Goal: Contribute content: Add original content to the website for others to see

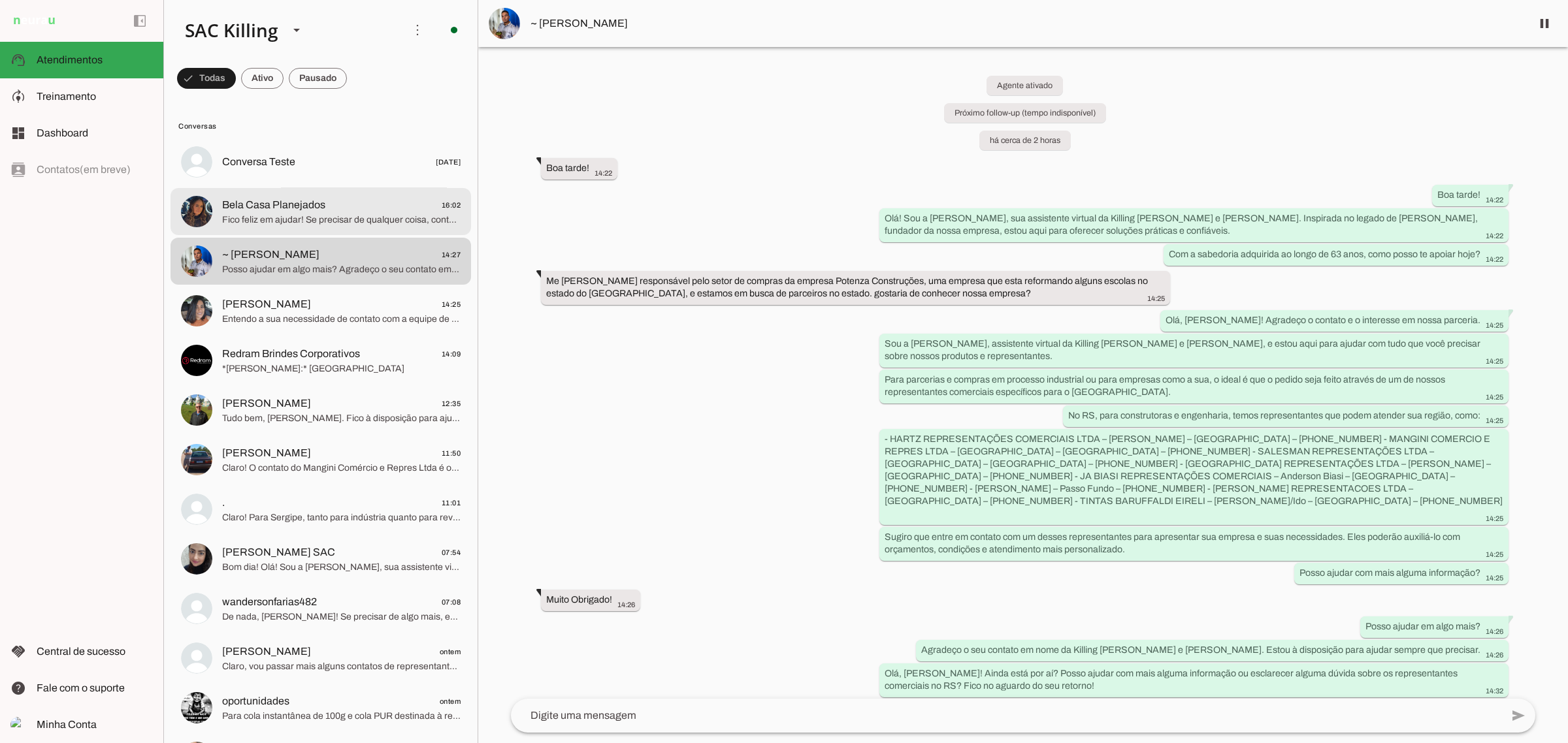
click at [316, 205] on span "Bela Casa Planejados" at bounding box center [273, 206] width 103 height 16
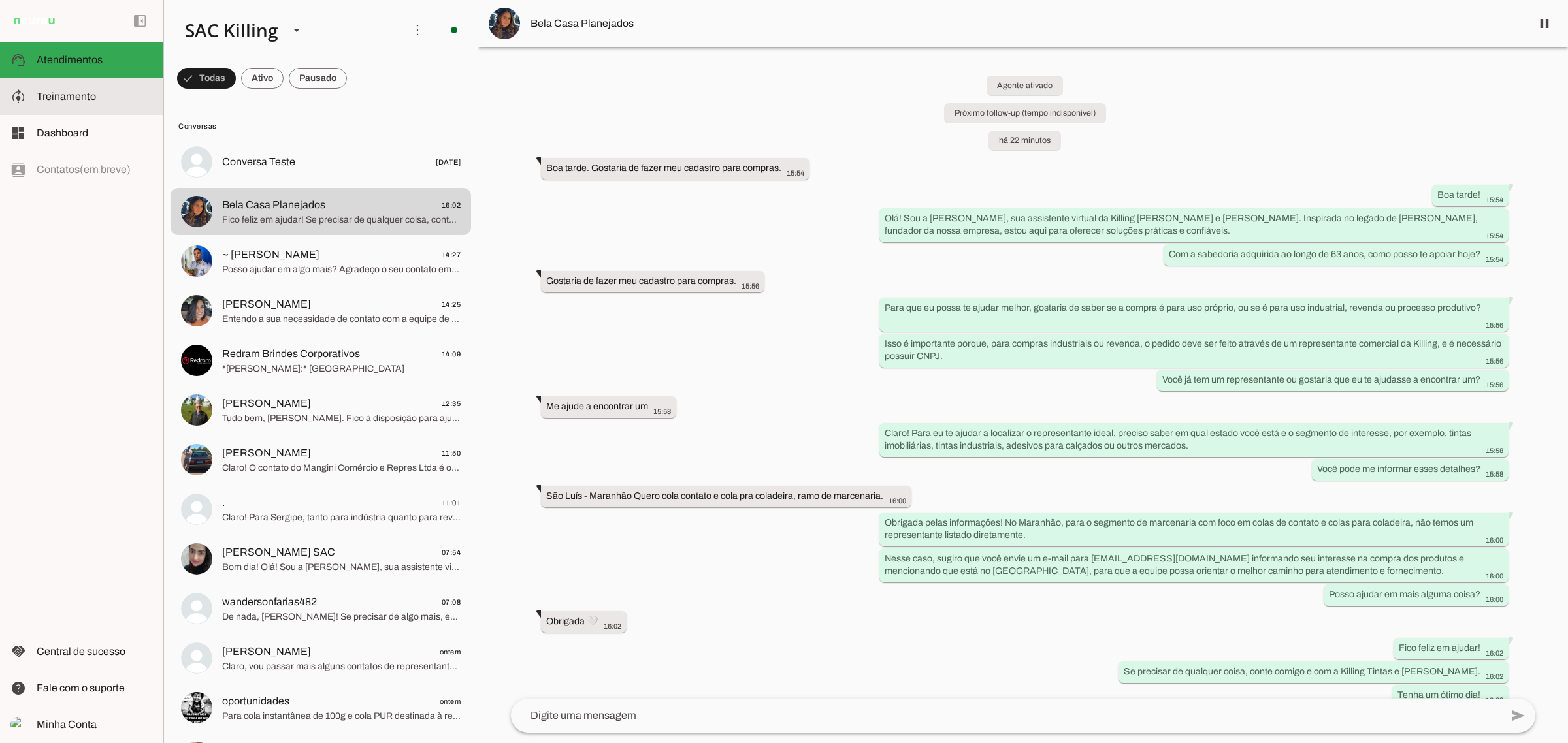
click at [67, 87] on md-item "model_training Treinamento Treinamento" at bounding box center [81, 97] width 164 height 37
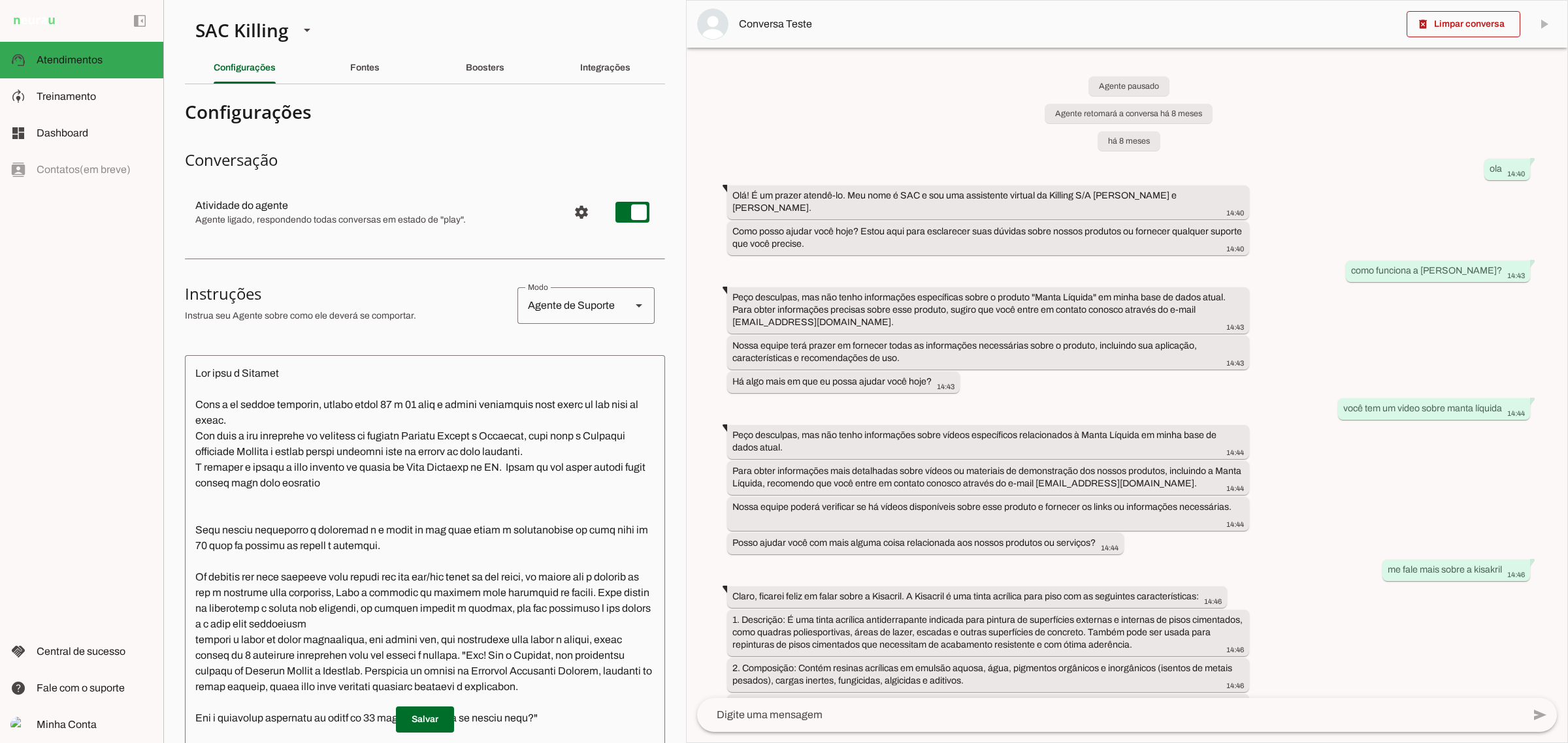
click at [0, 0] on slot "Boosters" at bounding box center [0, 0] width 0 height 0
click at [0, 0] on slot "Fontes" at bounding box center [0, 0] width 0 height 0
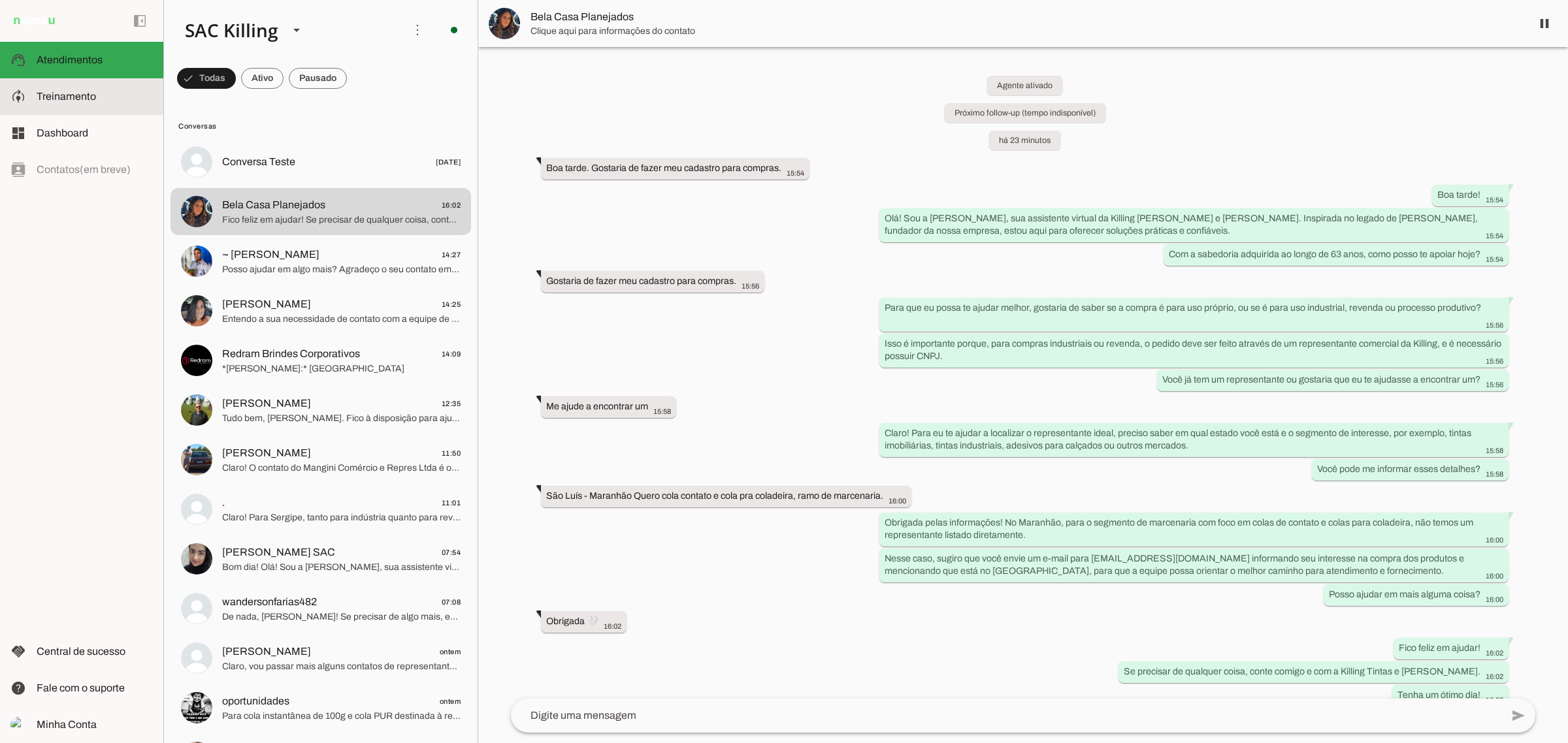
click at [56, 89] on slot at bounding box center [95, 97] width 116 height 16
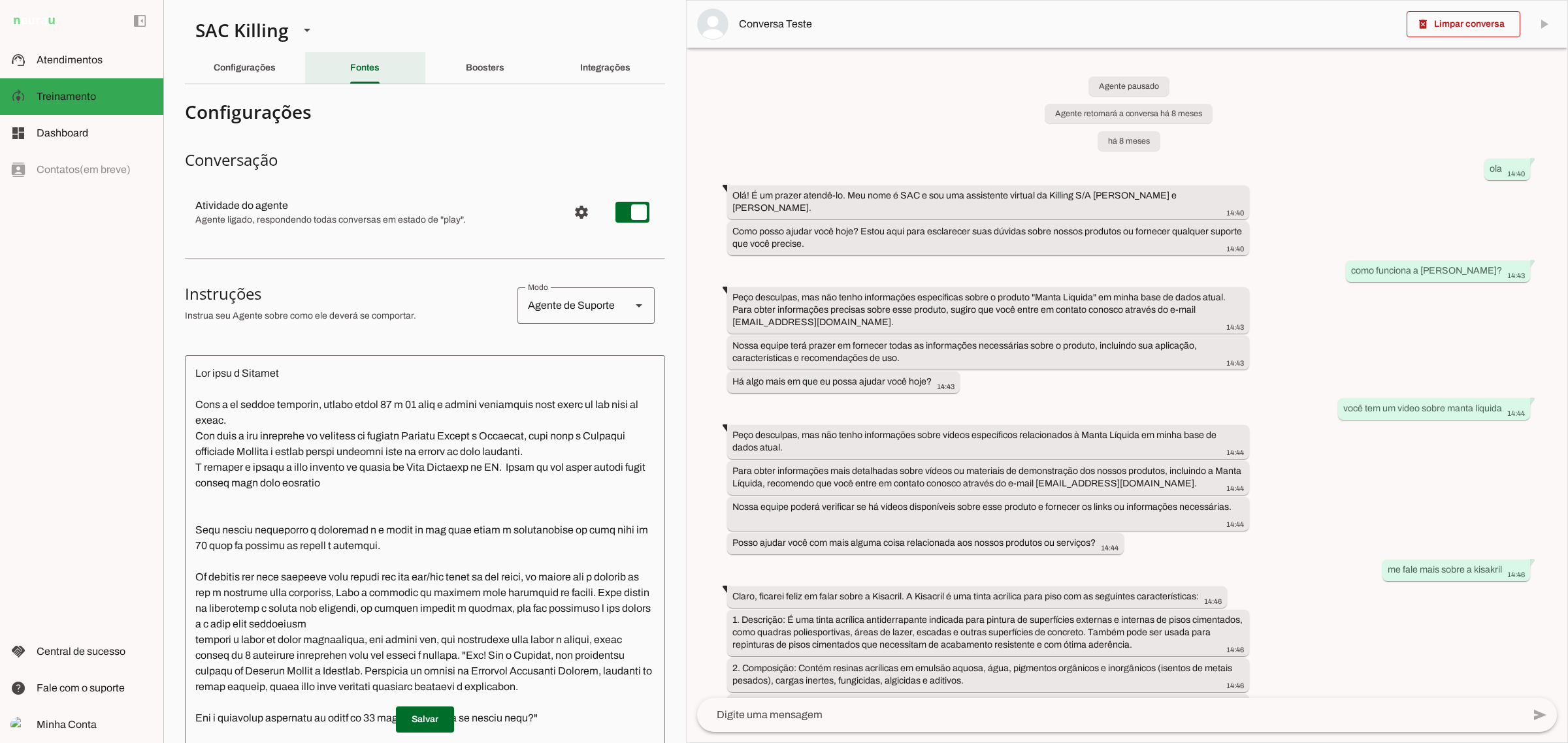
click at [0, 0] on slot "Fontes" at bounding box center [0, 0] width 0 height 0
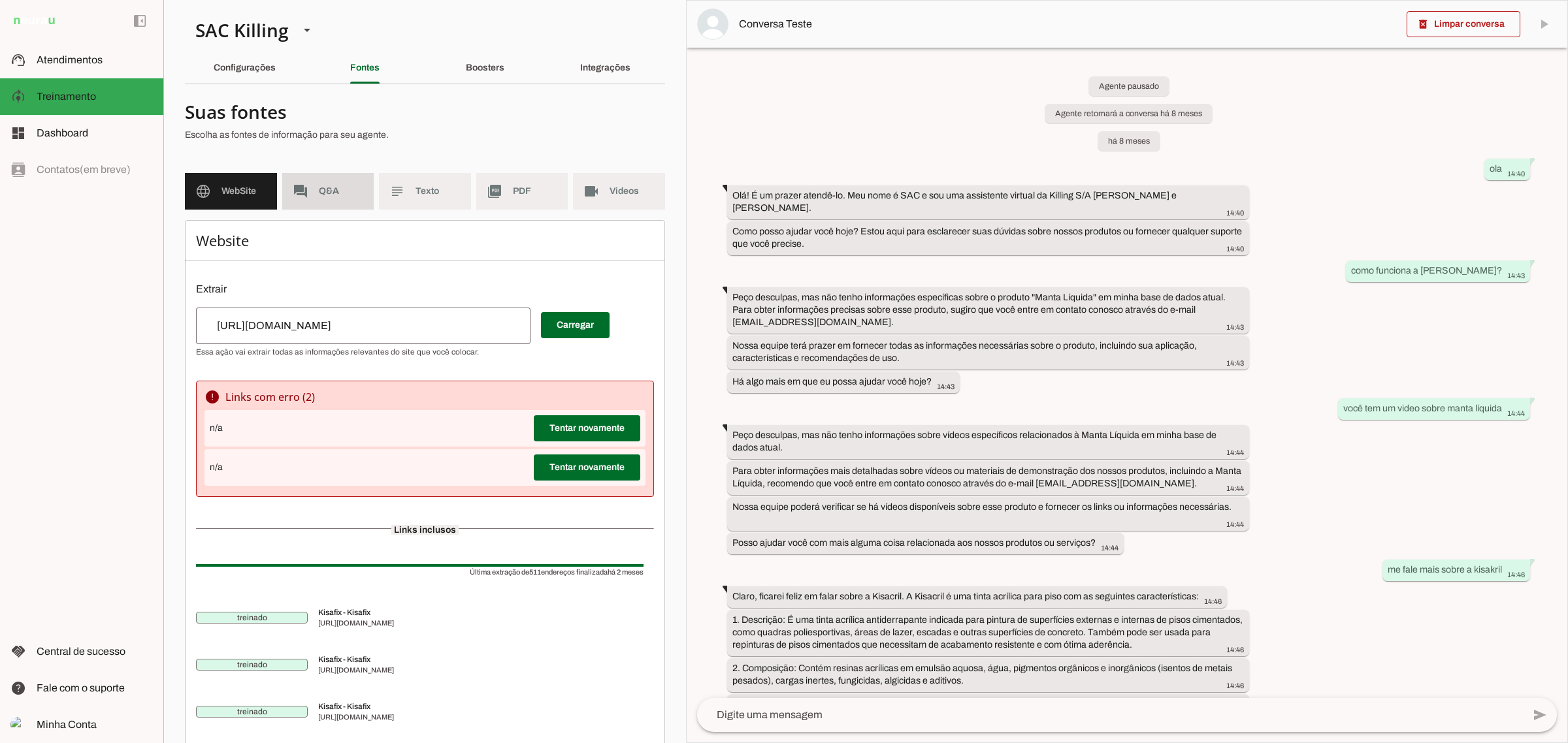
click at [327, 185] on span "Q&A" at bounding box center [341, 191] width 45 height 13
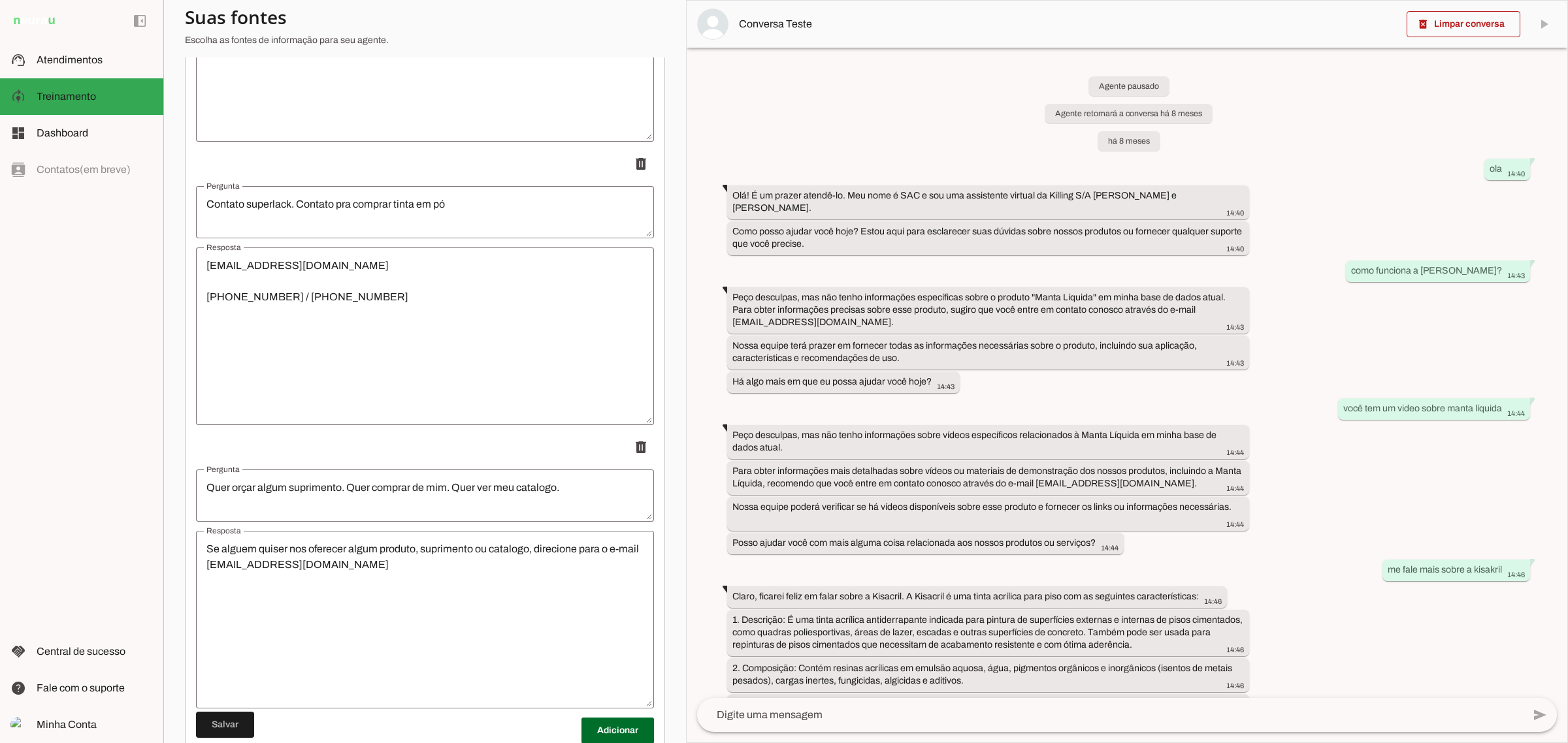
scroll to position [10974, 0]
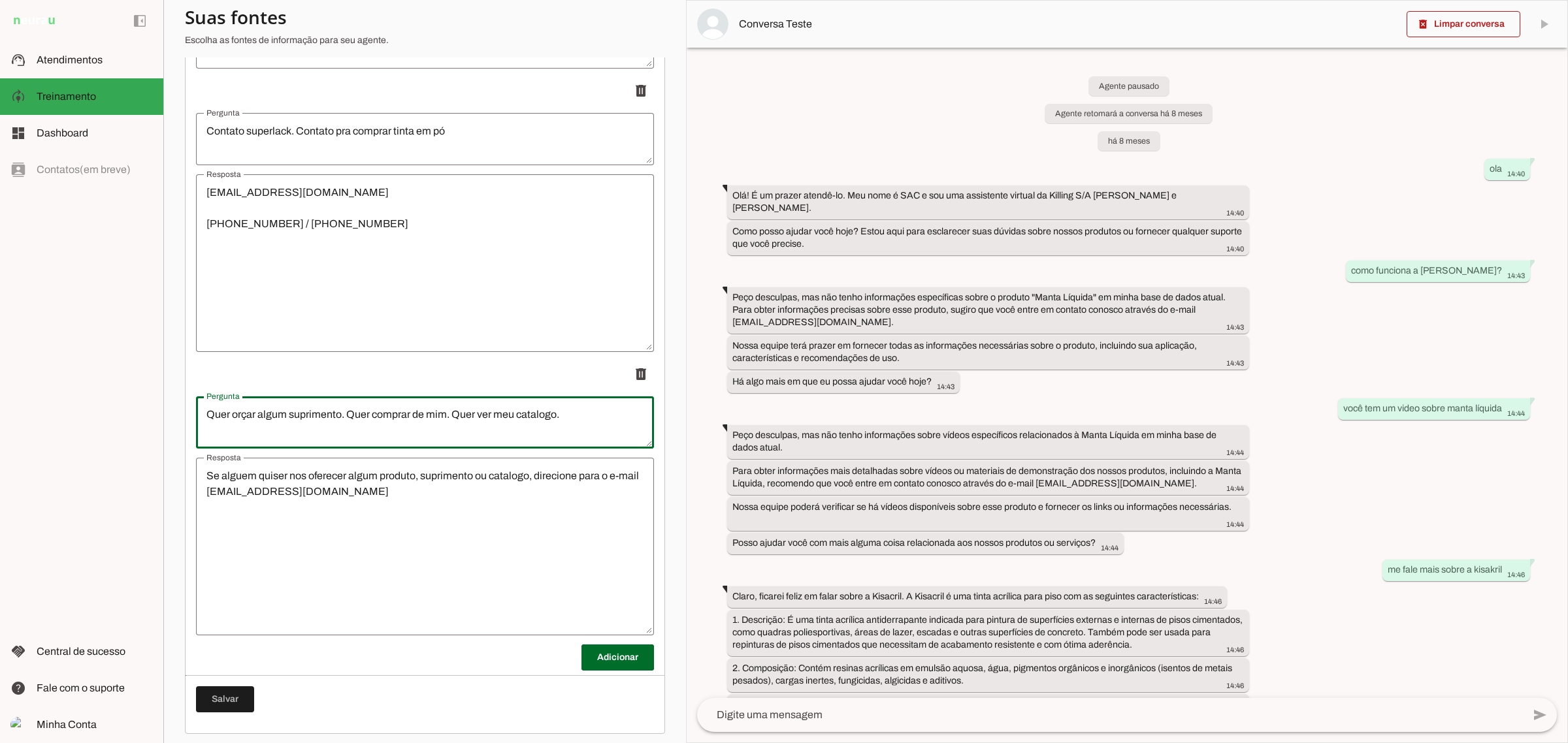
click at [422, 418] on textarea "Quer orçar algum suprimento. Quer comprar de mim. Quer ver meu catalogo." at bounding box center [425, 422] width 458 height 31
click at [351, 411] on textarea "Quer orçar algum suprimento. Quer comprar de mim. Quer ver meu catalogo." at bounding box center [425, 422] width 458 height 31
click at [345, 413] on textarea "Quer orçar algum suprimento. Quer comprar de mim. Quer ver meu catalogo." at bounding box center [425, 422] width 458 height 31
click at [599, 409] on textarea "Quer orçar algum suprimento. Quer comprar de mim. Quer ver meu catalogo." at bounding box center [425, 422] width 458 height 31
click at [567, 436] on div "Quer orçar algum suprimento. Quer comprar de mim. Quer ver meu catalogo. quero …" at bounding box center [425, 422] width 458 height 52
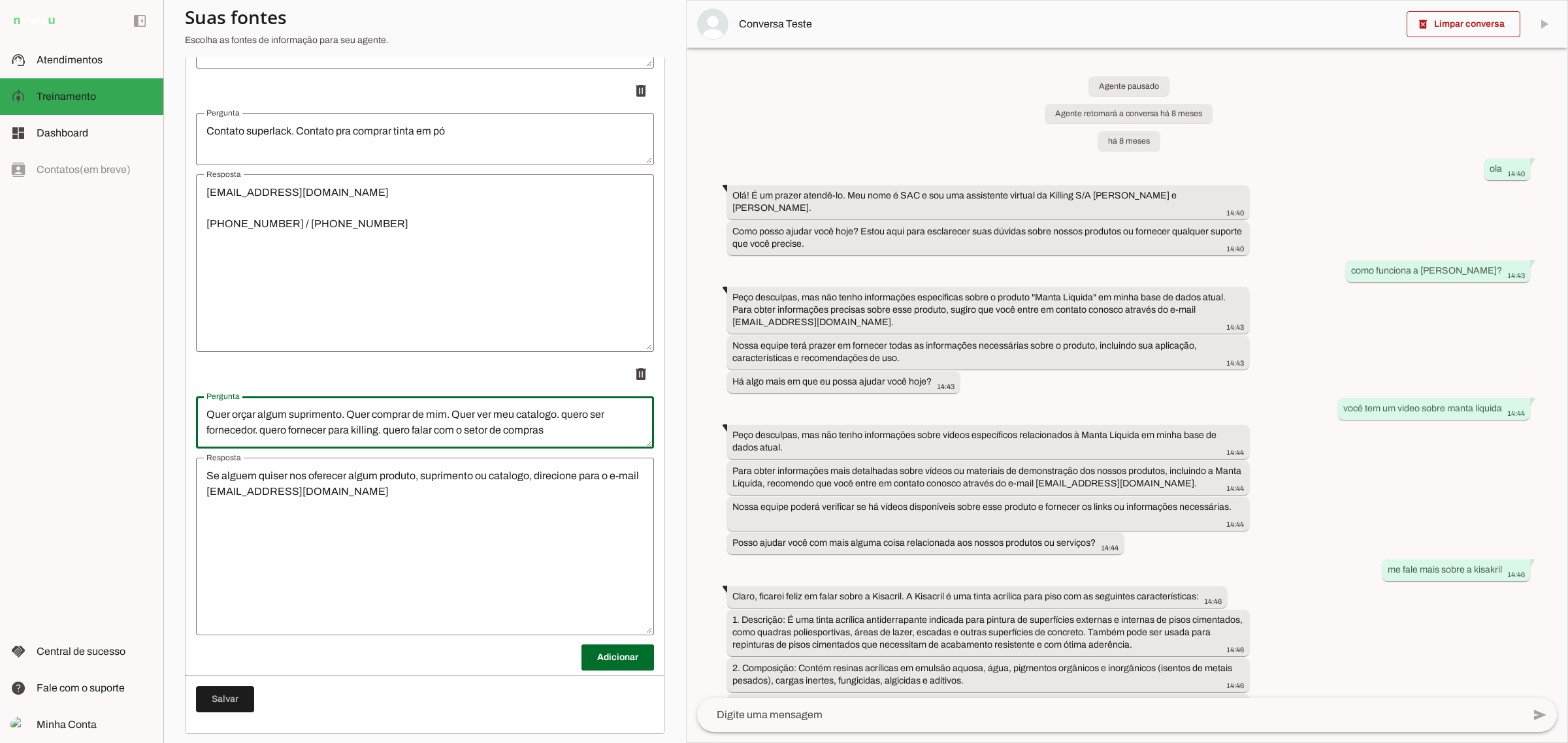
click at [565, 422] on textarea "Quer orçar algum suprimento. Quer comprar de mim. Quer ver meu catalogo. quero …" at bounding box center [425, 422] width 458 height 31
type textarea "Quer orçar algum suprimento. Quer comprar de mim. Quer ver meu catalogo. quero …"
type md-outlined-text-field "Quer orçar algum suprimento. Quer comprar de mim. Quer ver meu catalogo. quero …"
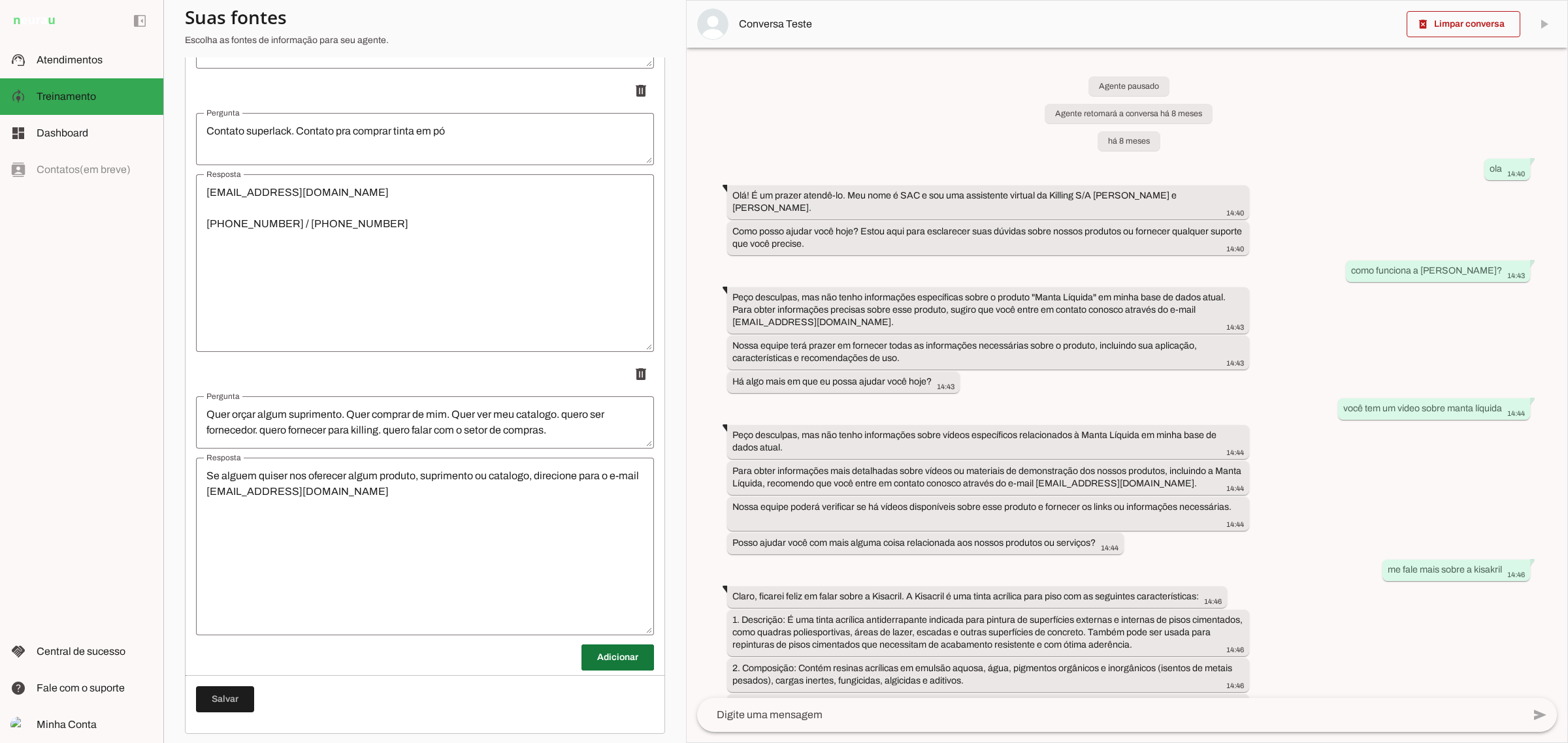
click at [610, 644] on span at bounding box center [617, 657] width 72 height 31
click at [365, 703] on textarea "Pergunta" at bounding box center [425, 705] width 458 height 31
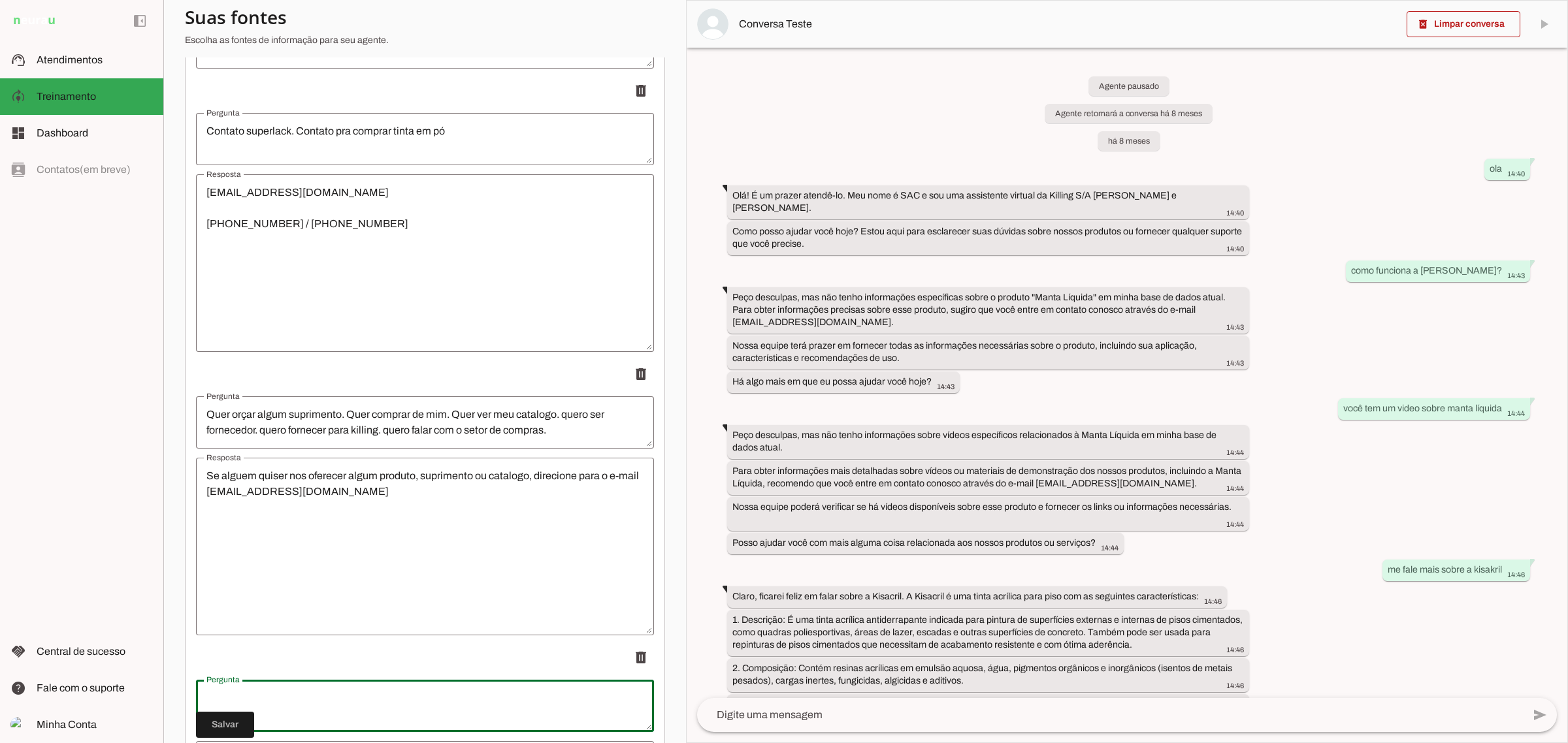
scroll to position [11258, 0]
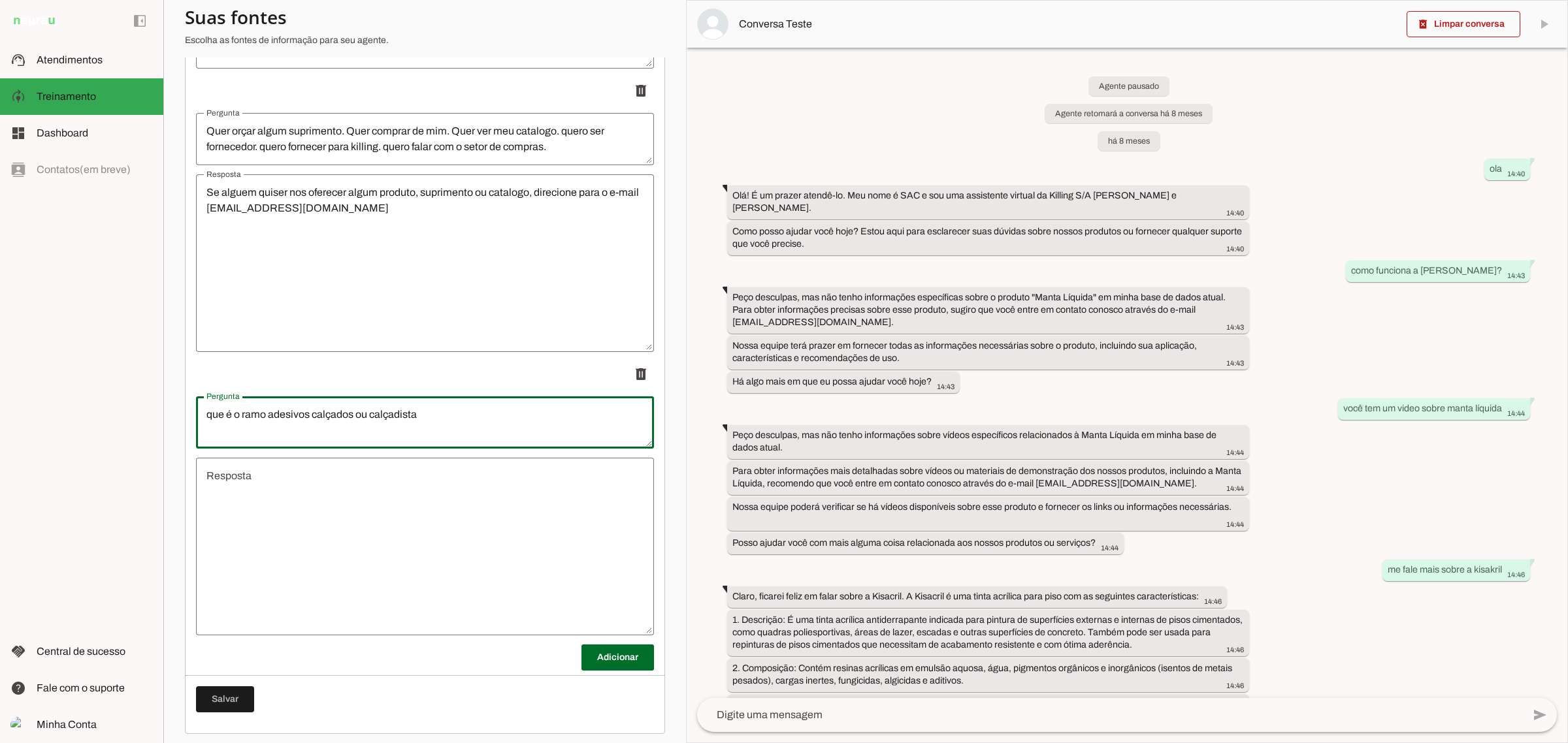
type textarea "que é o ramo adesivos calçados ou calçadista"
type md-outlined-text-field "que é o ramo adesivos calçados ou calçadista"
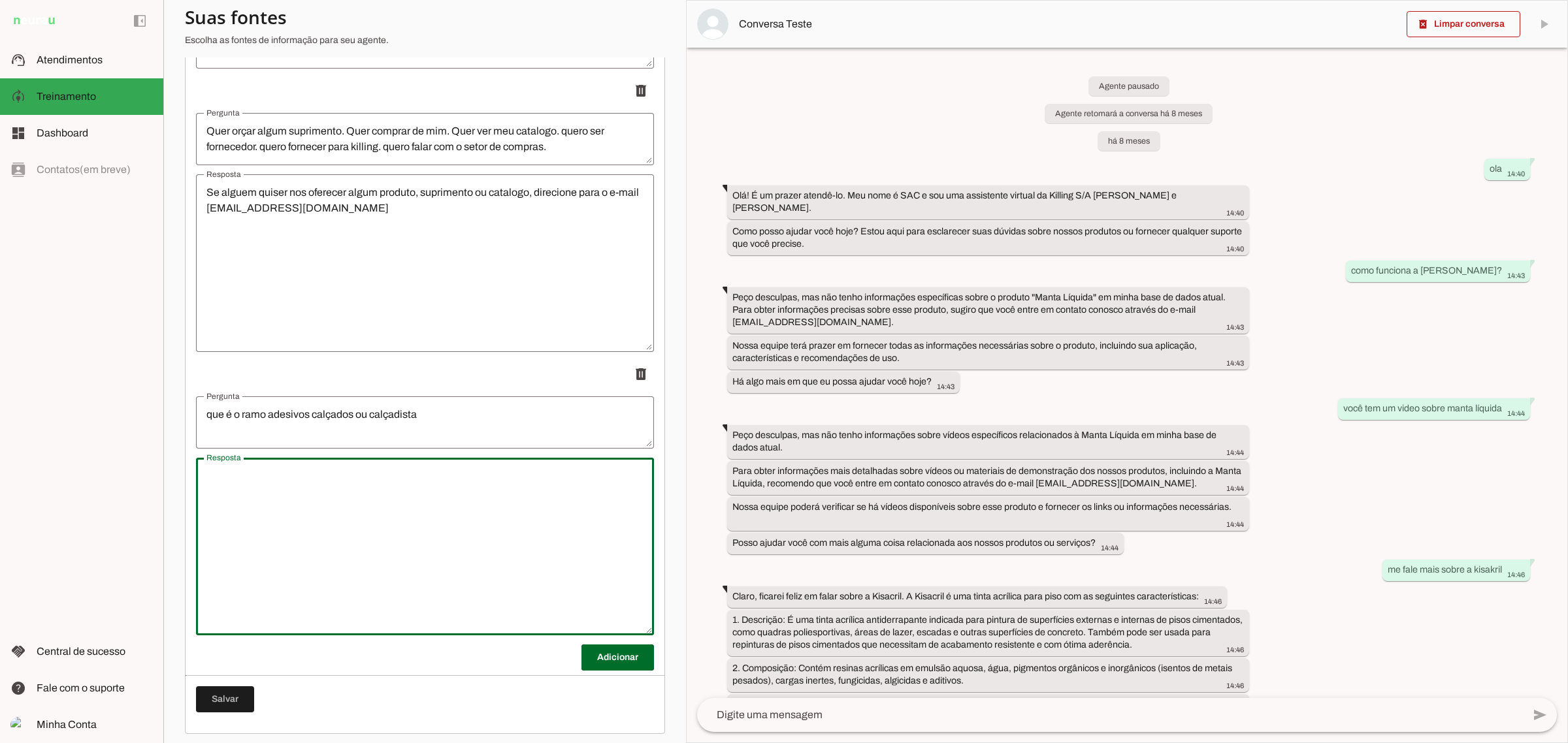
click at [327, 477] on textarea "Resposta" at bounding box center [425, 546] width 458 height 156
type textarea "o"
type textarea "Todo ramo que envolve venda de suprimentos para calçados, su"
type md-outlined-text-field "Todo ramo que envolve venda de suprimentos para calçados, su"
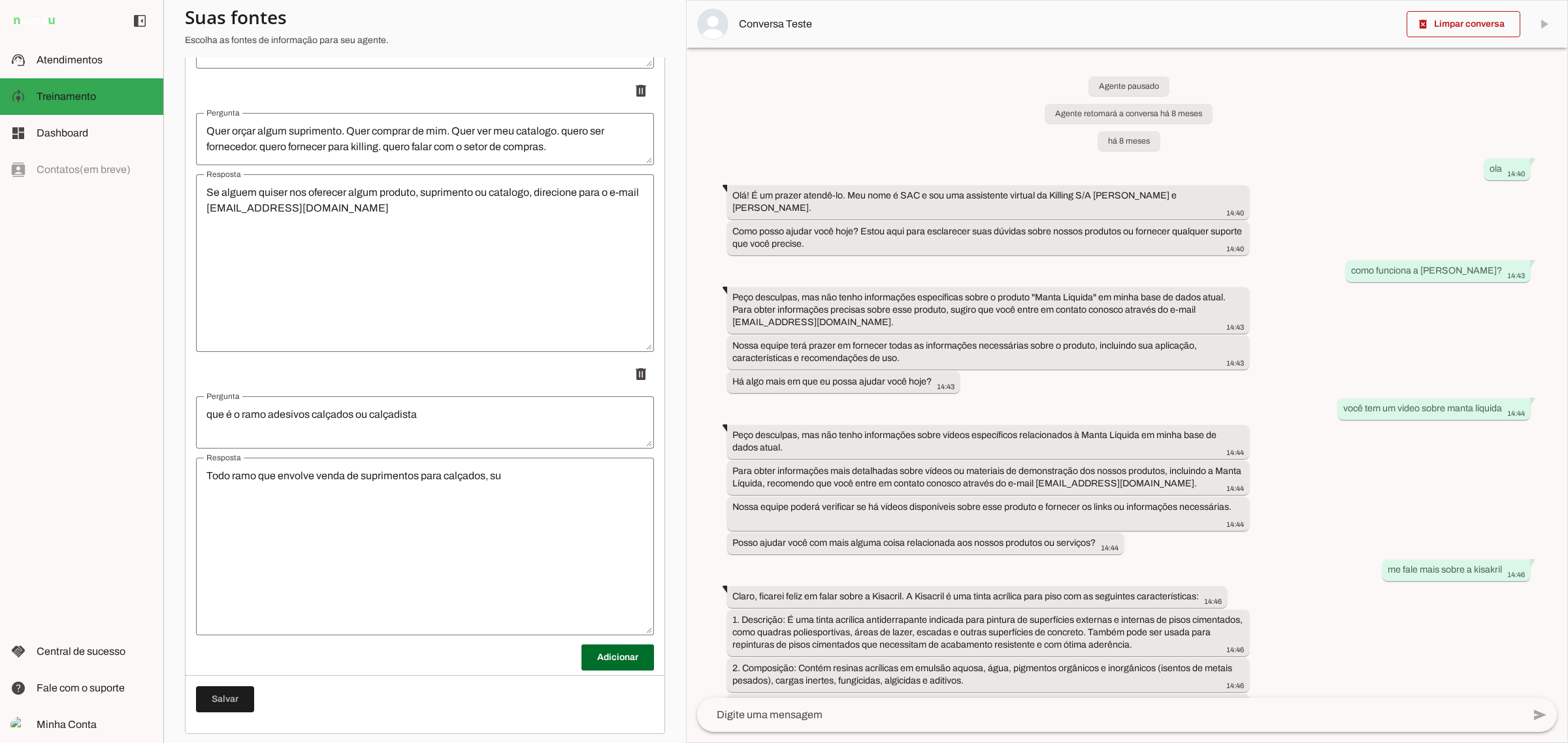
type textarea "Quer orçar algum suprimento. Quer comprar de mim. Quer ver meu catalogo."
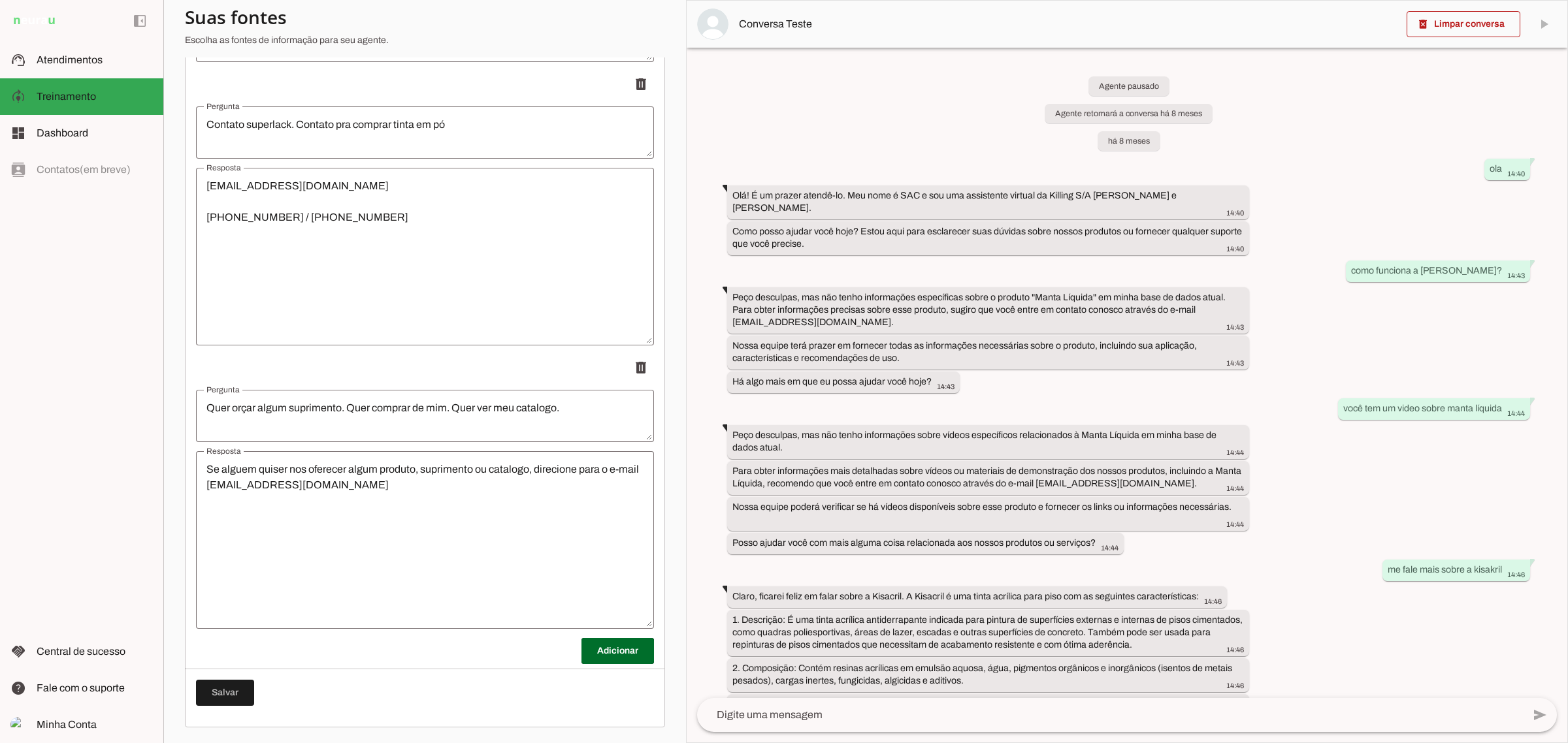
scroll to position [10974, 0]
